Goal: Find specific page/section: Find specific page/section

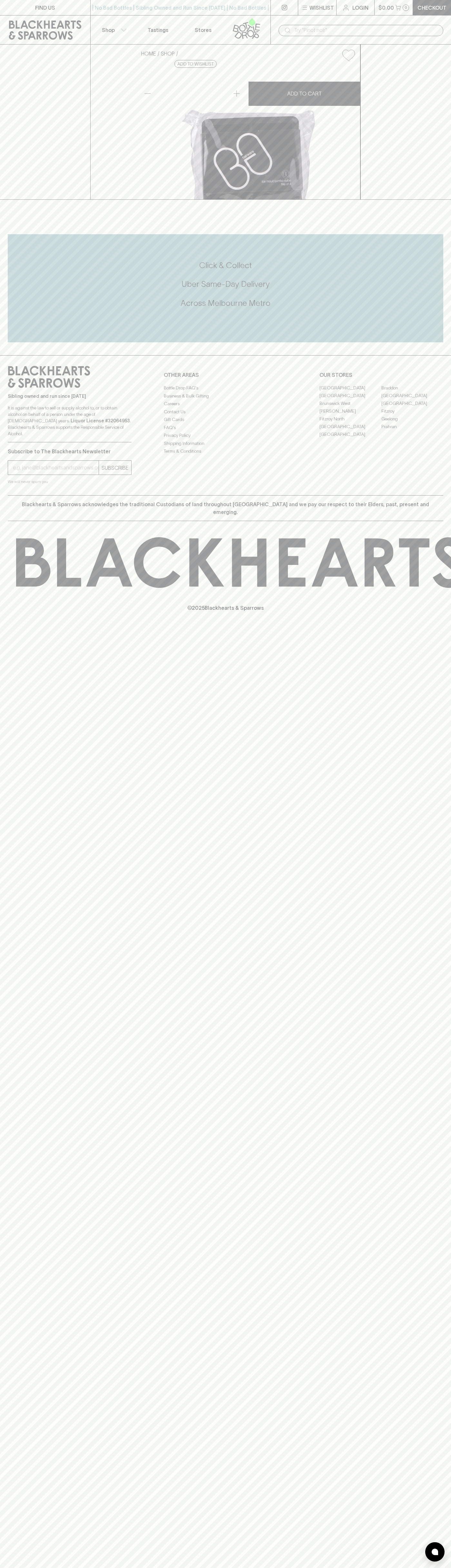
click at [24, 7] on link "FIND US" at bounding box center [45, 7] width 91 height 15
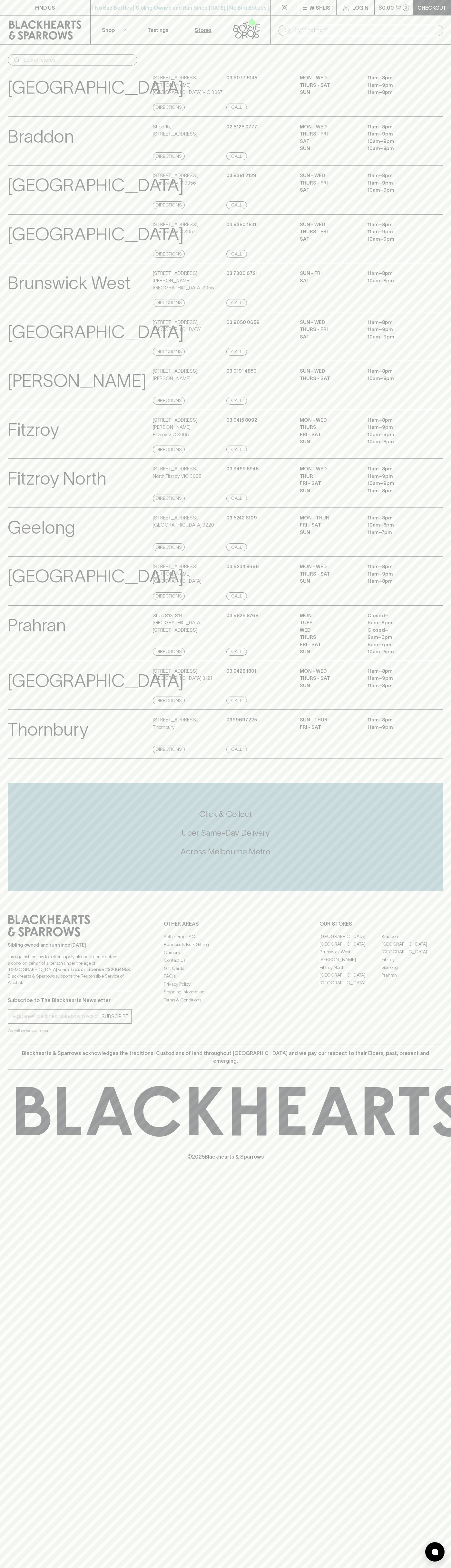
click at [425, 325] on p "11am – 8pm" at bounding box center [397, 323] width 58 height 7
click at [7, 1568] on html "FIND US | No Bad Bottles | Sibling Owned and Run Since [DATE] | No Bad Bottles …" at bounding box center [226, 784] width 451 height 1568
click at [26, 1034] on you-helper "We will never spam you" at bounding box center [69, 1031] width 124 height 7
